Goal: Task Accomplishment & Management: Manage account settings

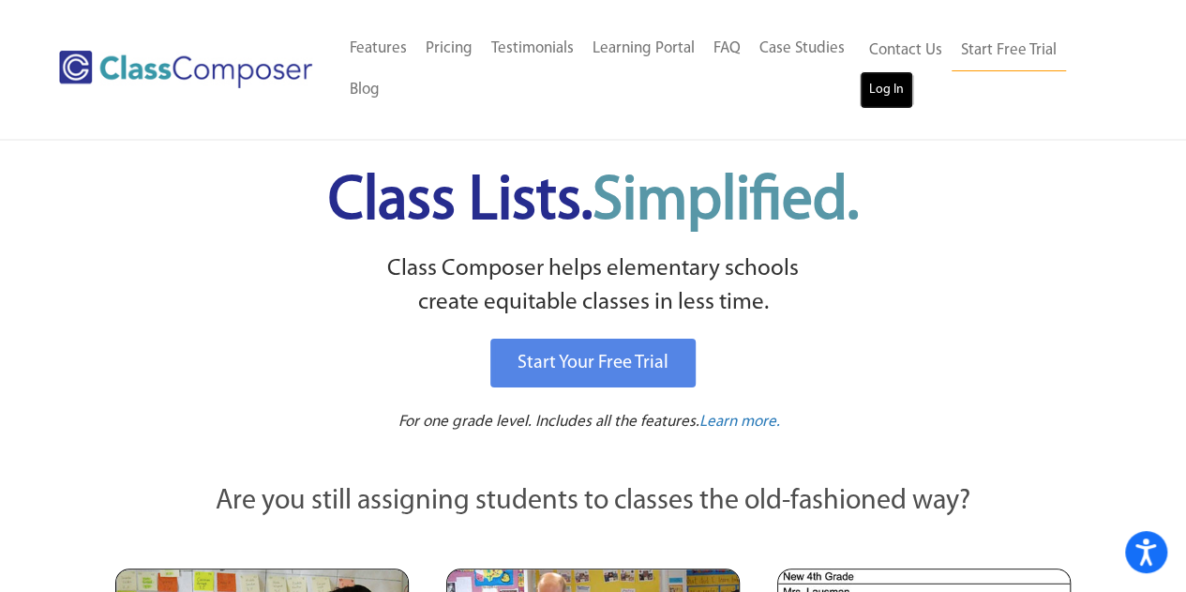
click at [881, 82] on link "Log In" at bounding box center [886, 90] width 53 height 38
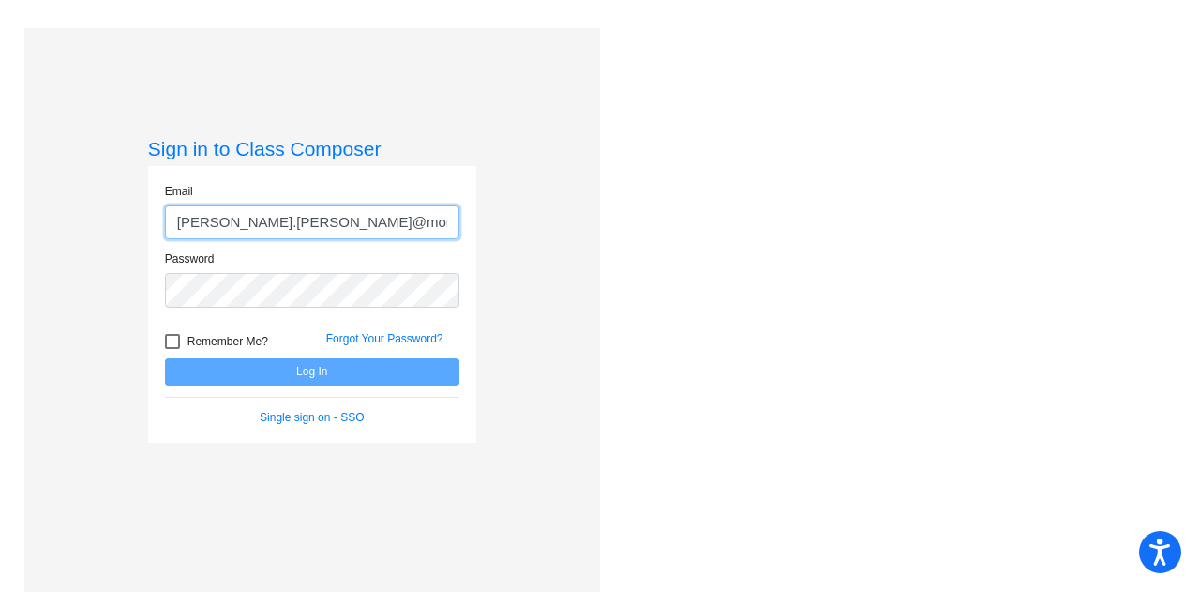
type input "[PERSON_NAME][EMAIL_ADDRESS][PERSON_NAME][PERSON_NAME][DOMAIN_NAME]"
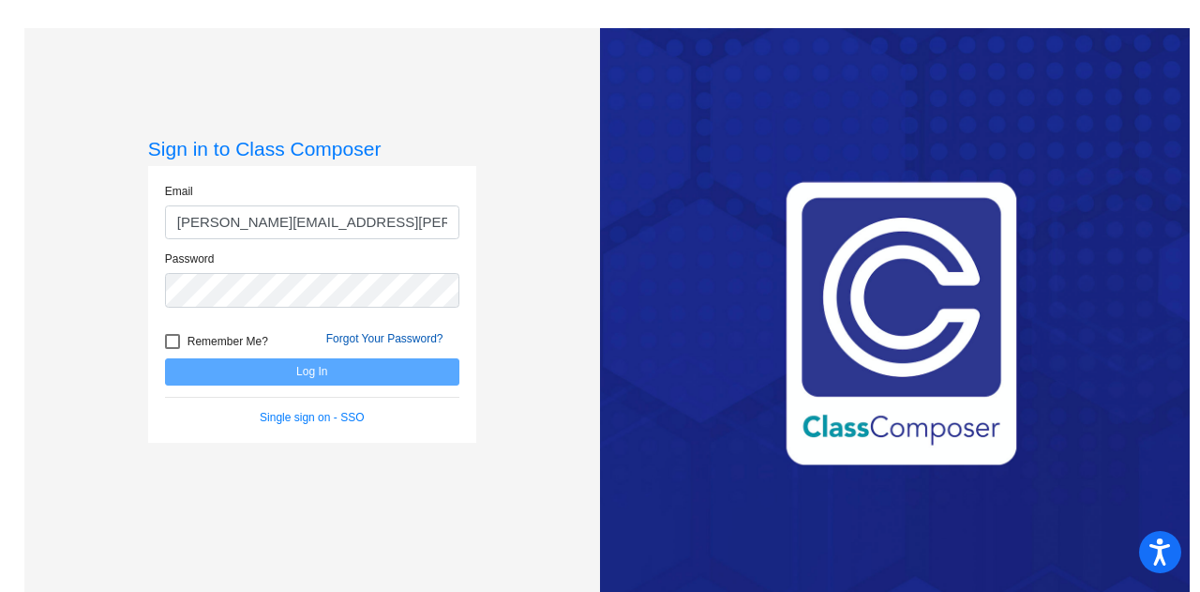
click at [369, 333] on link "Forgot Your Password?" at bounding box center [384, 338] width 117 height 13
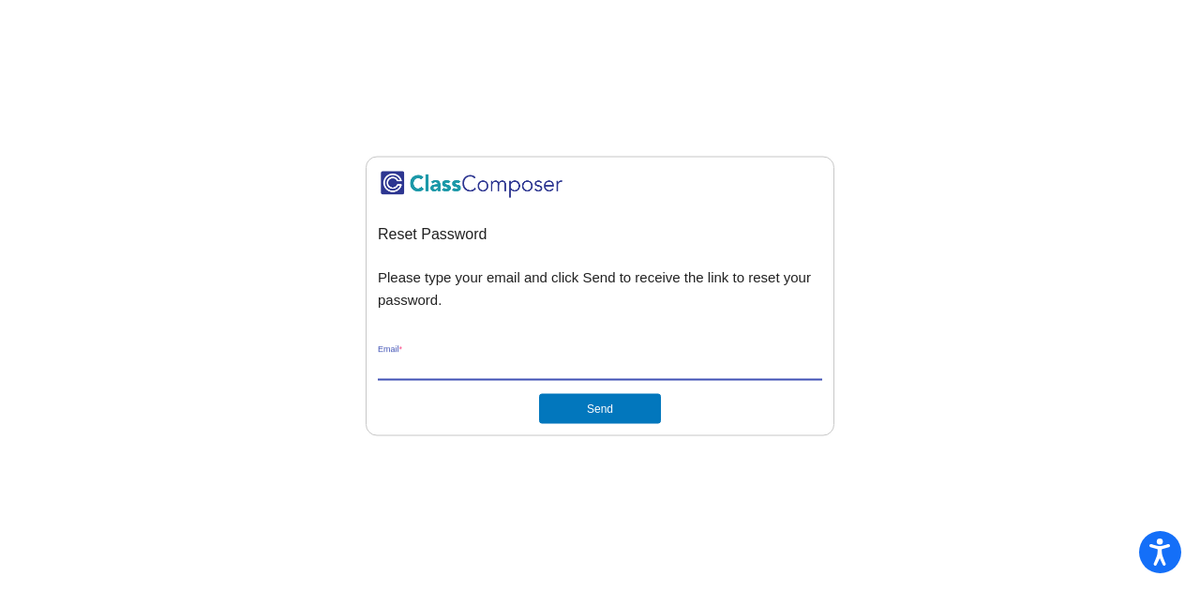
click at [437, 364] on input "Email *" at bounding box center [600, 366] width 444 height 17
type input "[PERSON_NAME][EMAIL_ADDRESS][PERSON_NAME][PERSON_NAME][DOMAIN_NAME]"
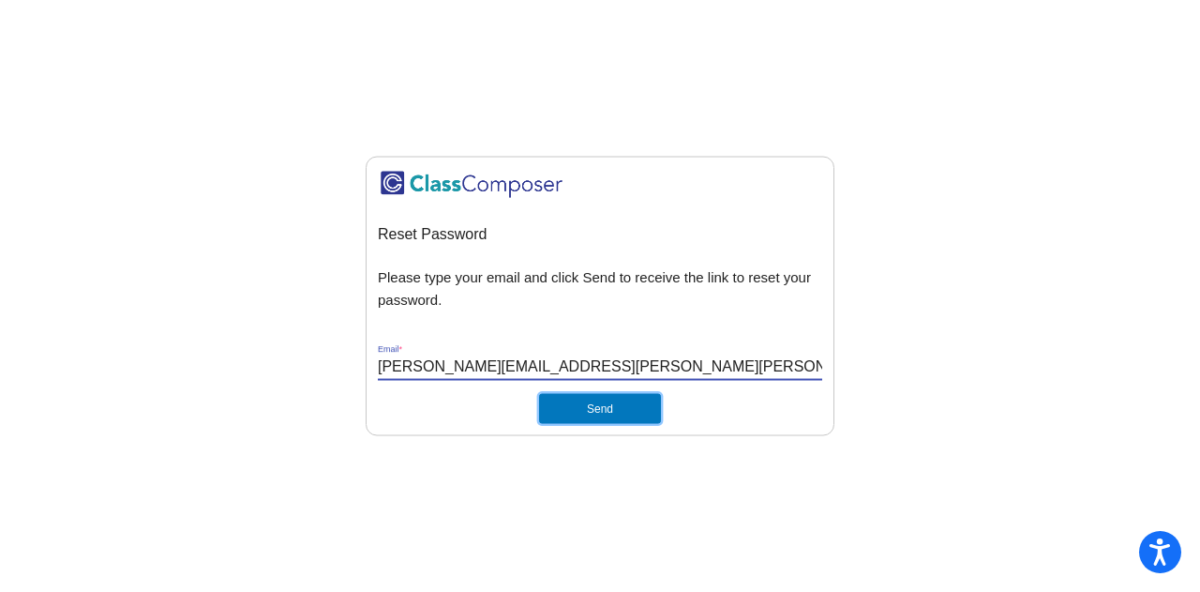
click at [597, 410] on button "Send" at bounding box center [600, 409] width 122 height 30
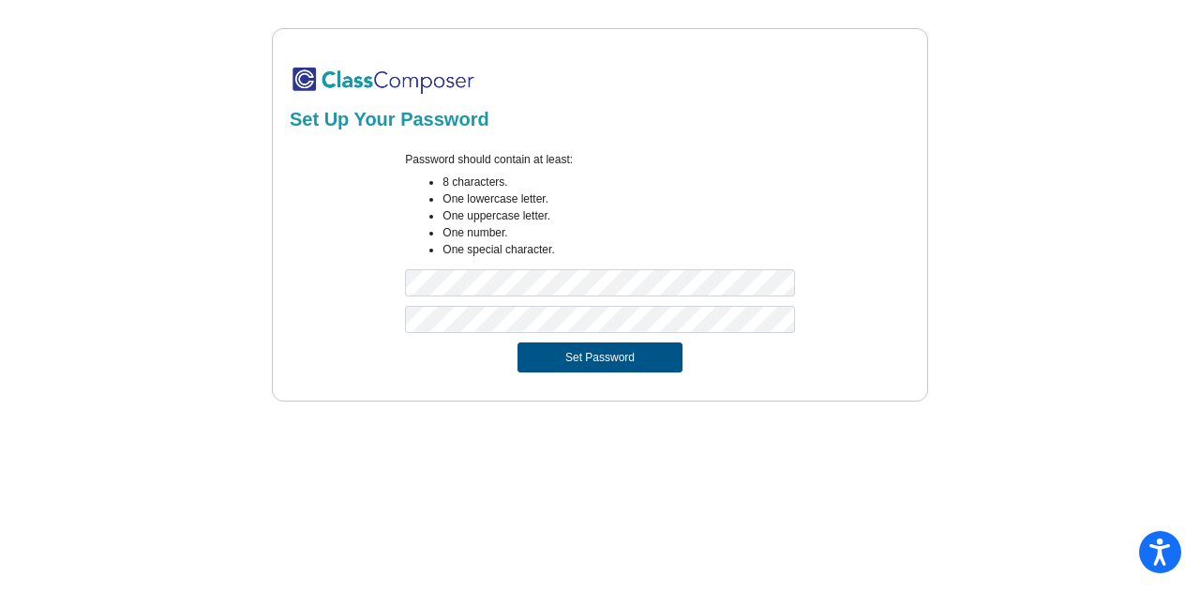
click at [604, 359] on button "Set Password" at bounding box center [600, 357] width 165 height 30
click at [582, 352] on button "Set Password" at bounding box center [600, 357] width 165 height 30
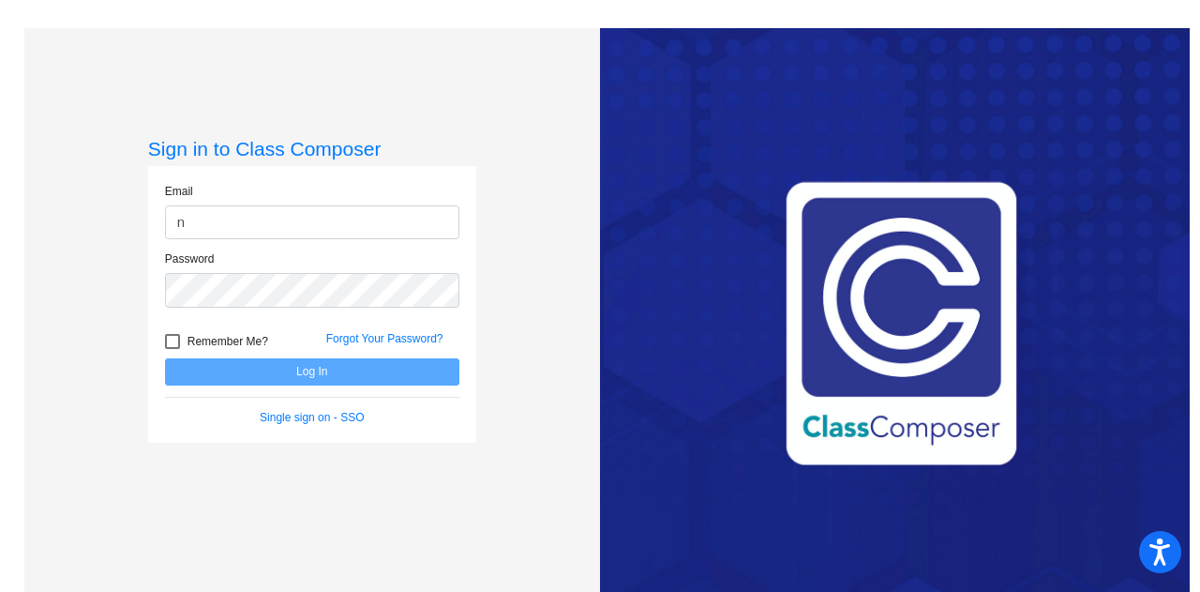
type input "[PERSON_NAME][EMAIL_ADDRESS][PERSON_NAME][PERSON_NAME][DOMAIN_NAME]"
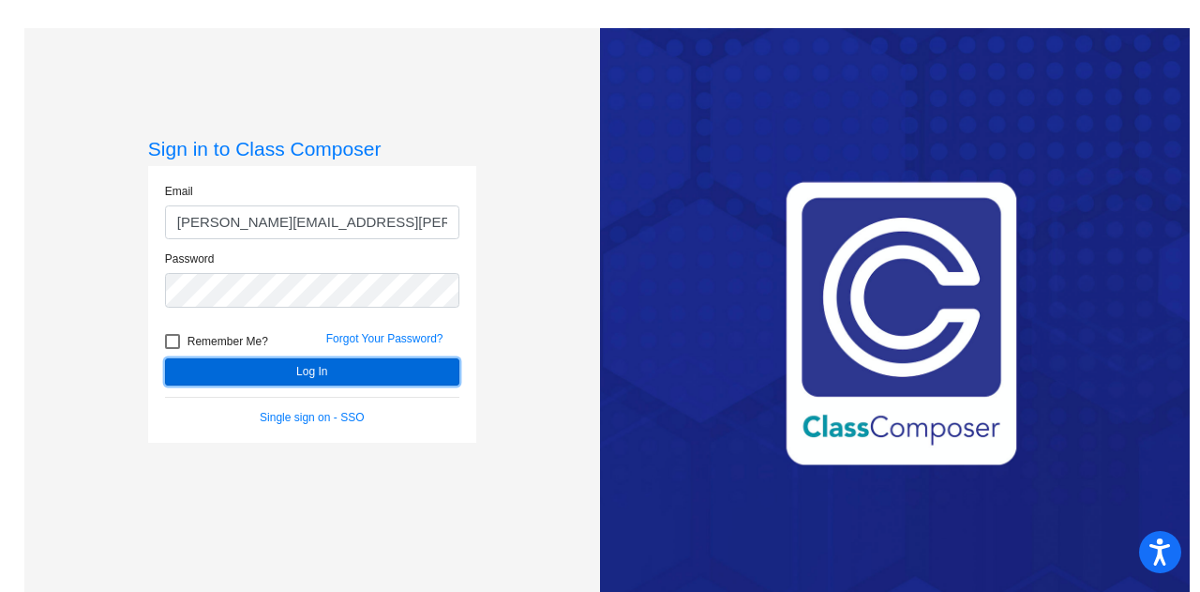
click at [331, 382] on button "Log In" at bounding box center [312, 371] width 294 height 27
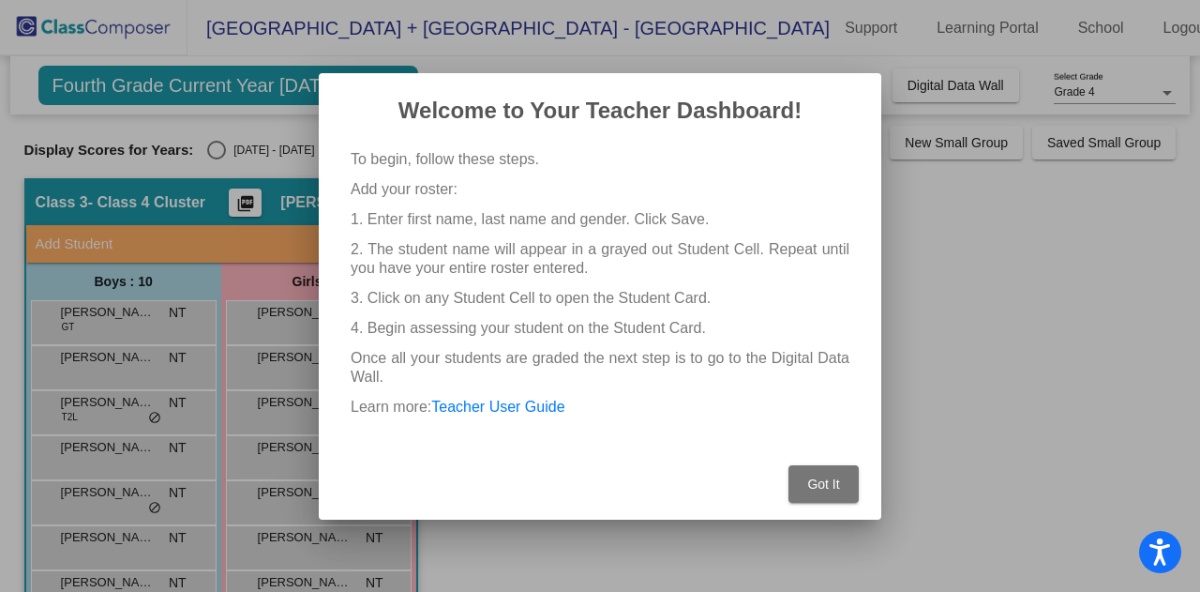
click at [825, 484] on span "Got It" at bounding box center [823, 483] width 32 height 15
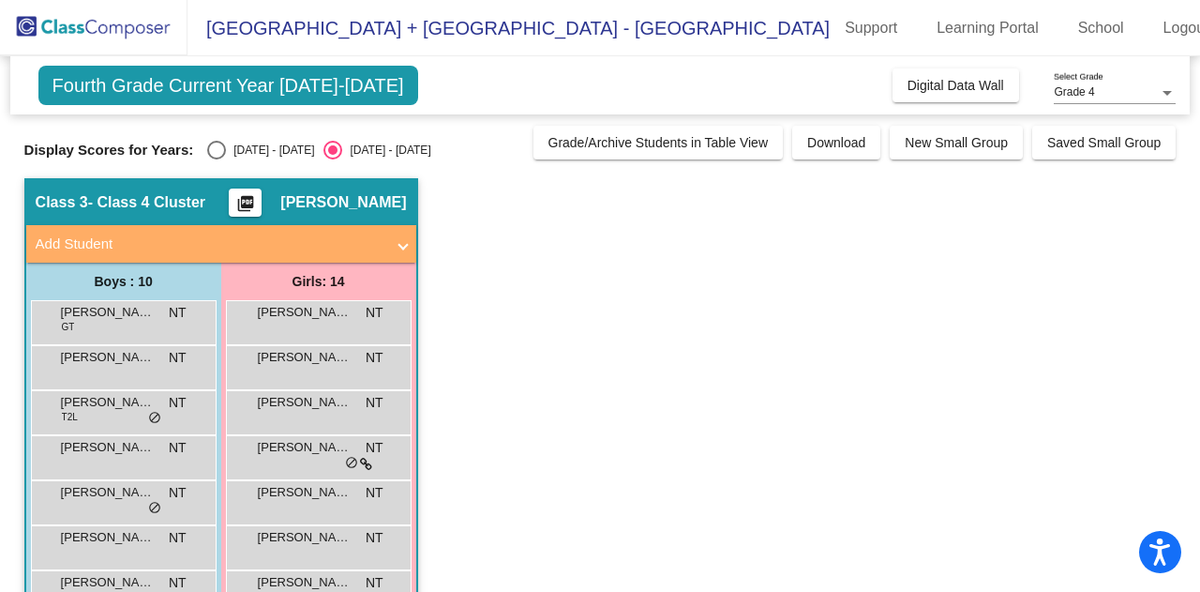
click at [213, 151] on div "Select an option" at bounding box center [216, 150] width 19 height 19
click at [216, 159] on input "[DATE] - [DATE]" at bounding box center [216, 159] width 1 height 1
radio input "true"
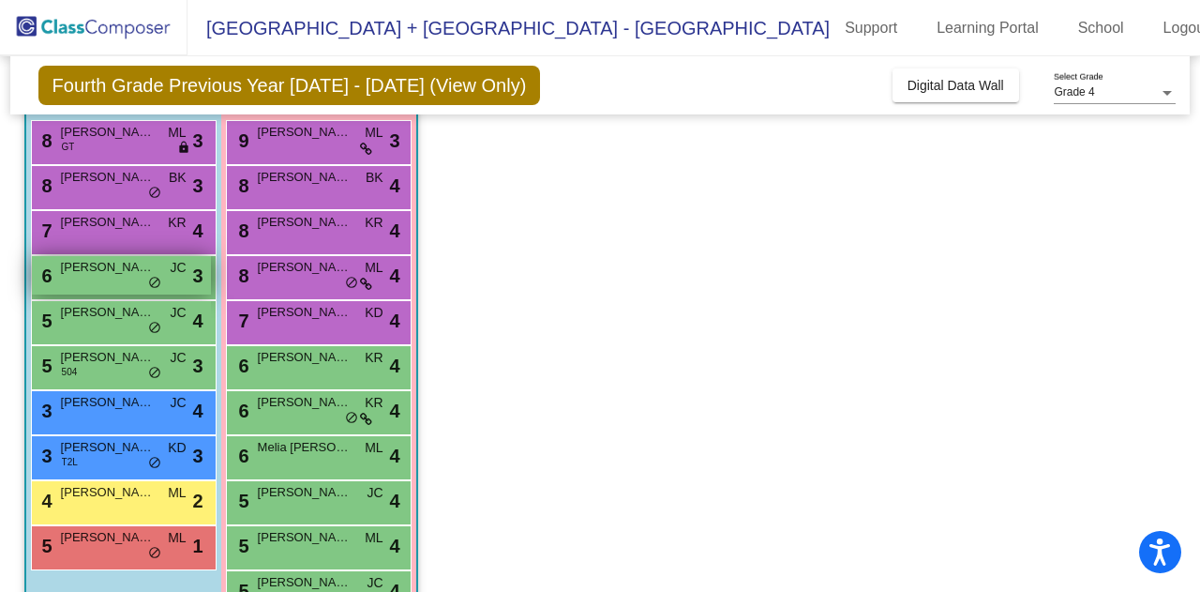
scroll to position [86, 0]
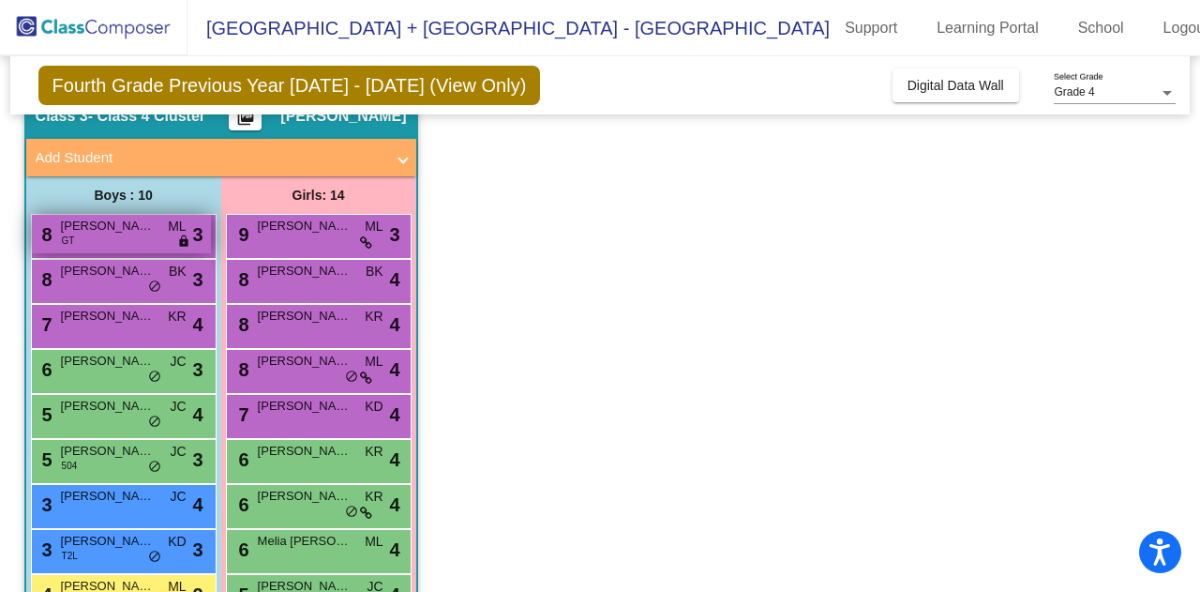
click at [111, 232] on span "[PERSON_NAME]" at bounding box center [108, 226] width 94 height 19
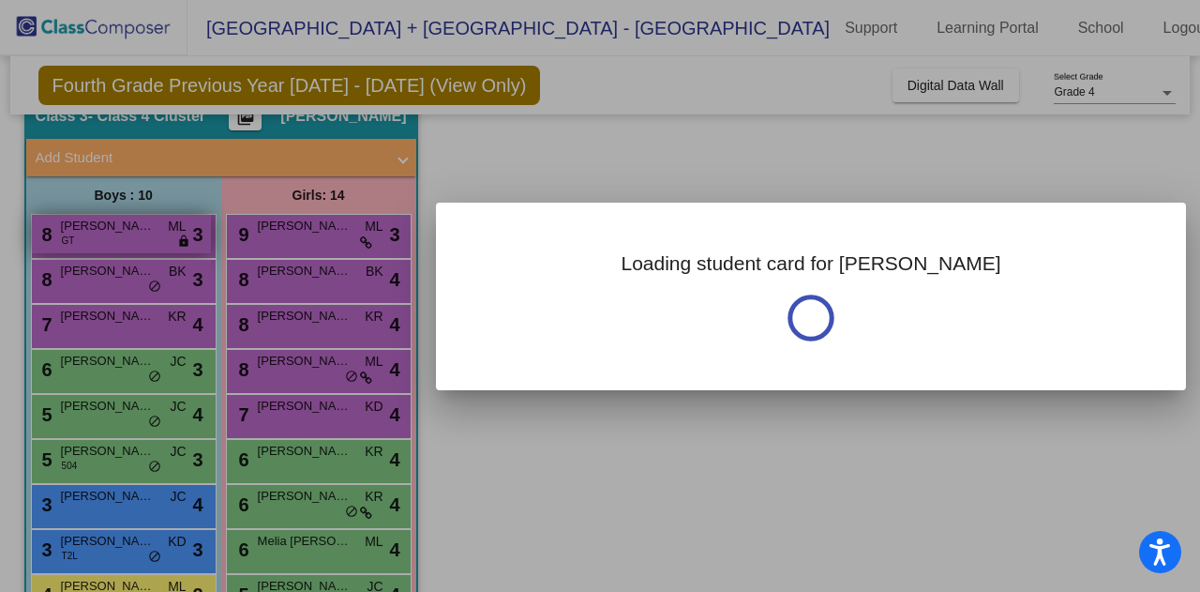
click at [111, 232] on div at bounding box center [600, 296] width 1200 height 592
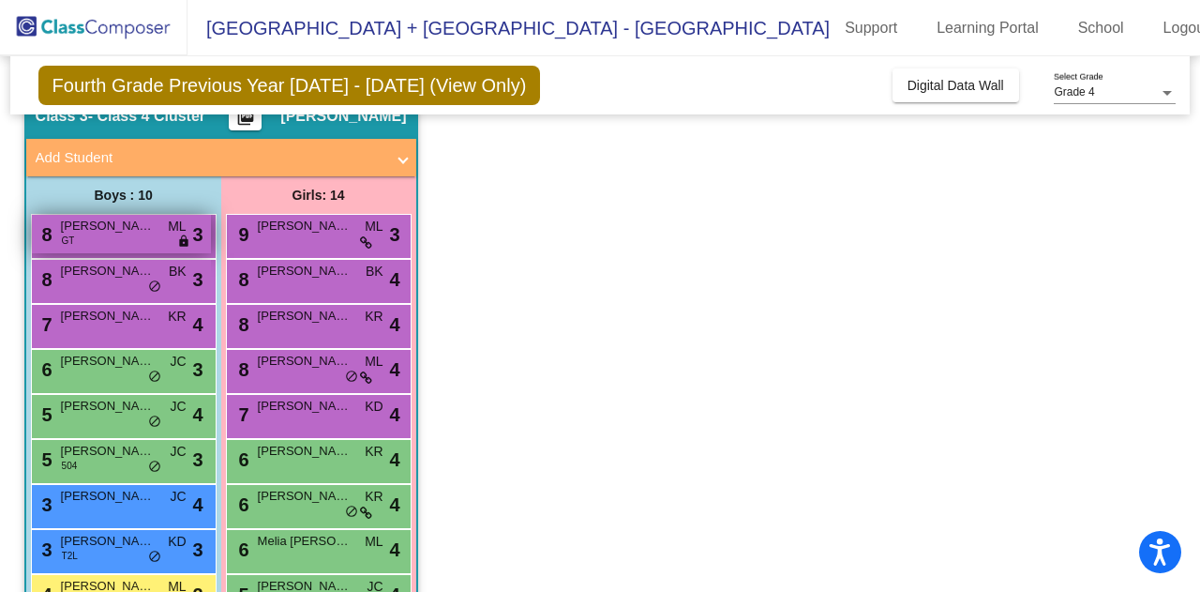
click at [111, 232] on span "[PERSON_NAME]" at bounding box center [108, 226] width 94 height 19
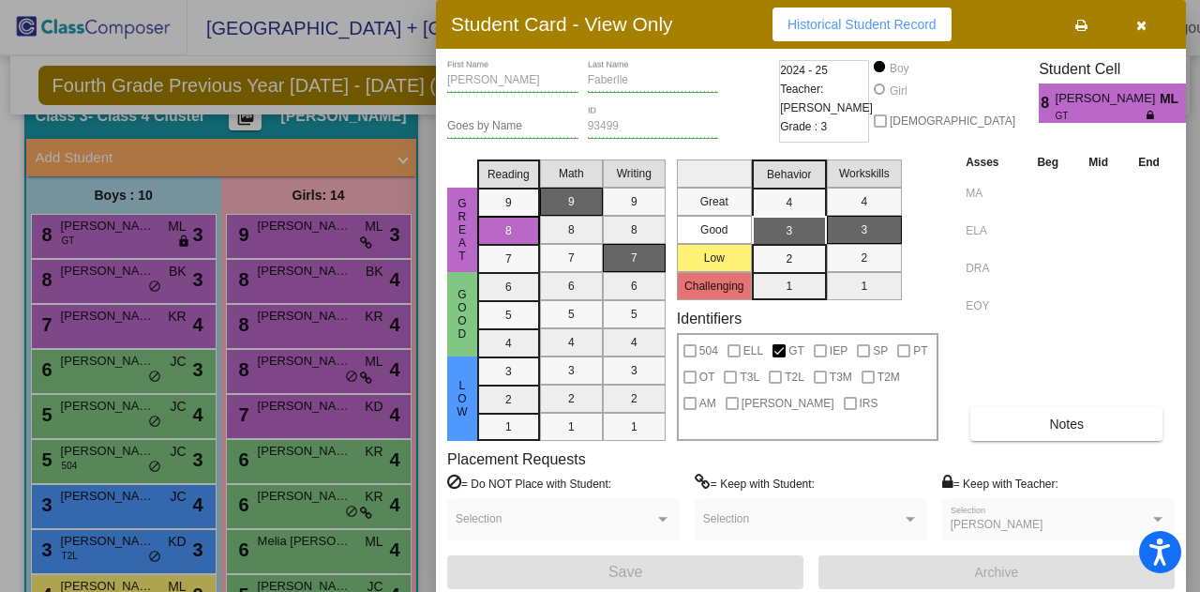
click at [176, 38] on div at bounding box center [600, 296] width 1200 height 592
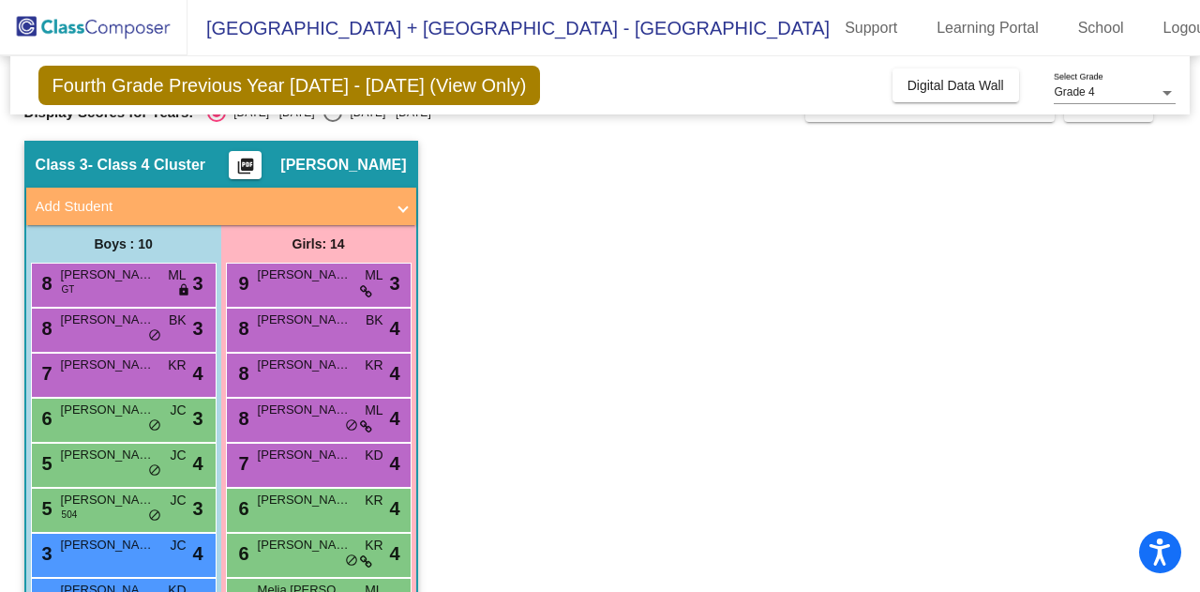
scroll to position [0, 0]
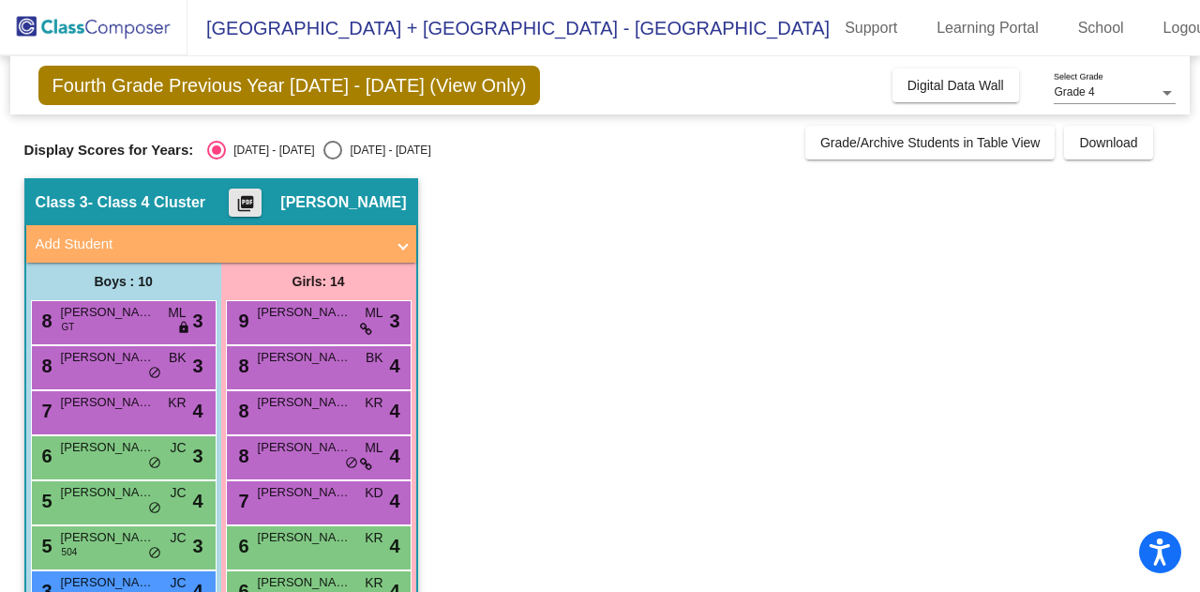
click at [257, 200] on mat-icon "picture_as_pdf" at bounding box center [245, 207] width 23 height 26
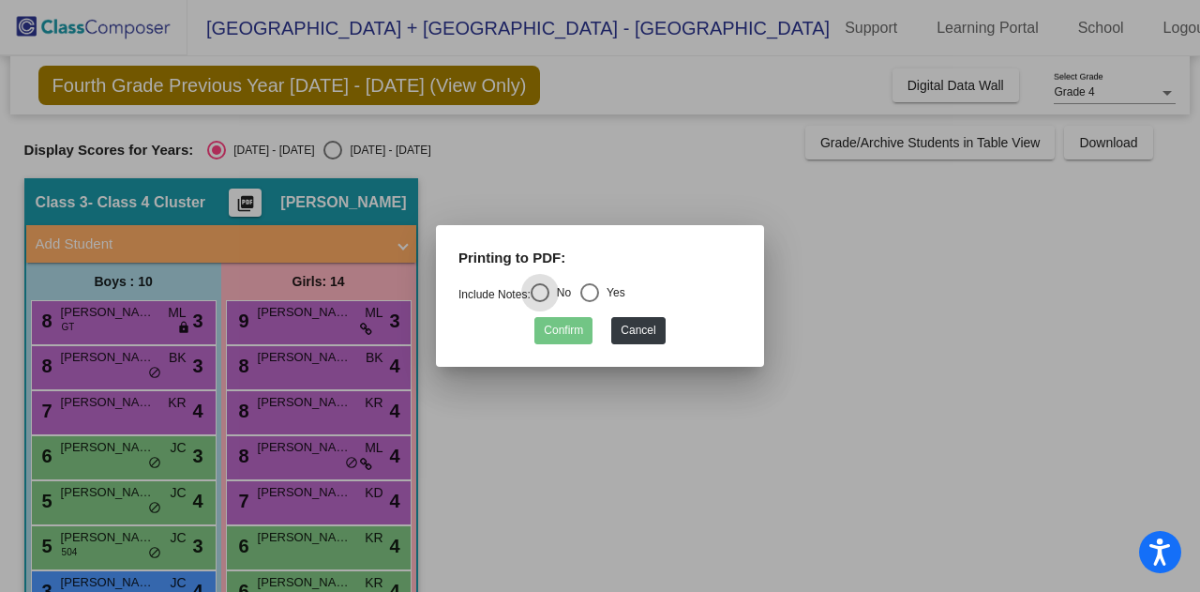
click at [594, 292] on div "Select an option" at bounding box center [589, 292] width 19 height 19
click at [590, 302] on input "Yes" at bounding box center [589, 302] width 1 height 1
radio input "true"
click at [559, 325] on button "Confirm" at bounding box center [563, 330] width 58 height 27
